Goal: Browse casually: Explore the website without a specific task or goal

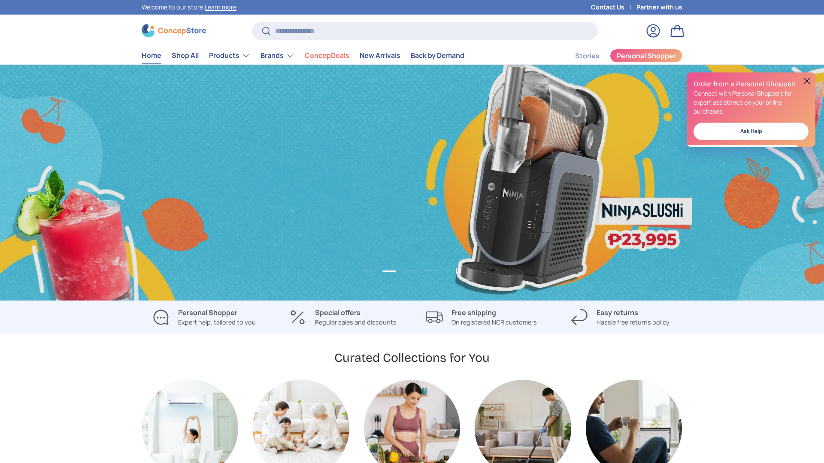
scroll to position [0, 824]
